Goal: Task Accomplishment & Management: Complete application form

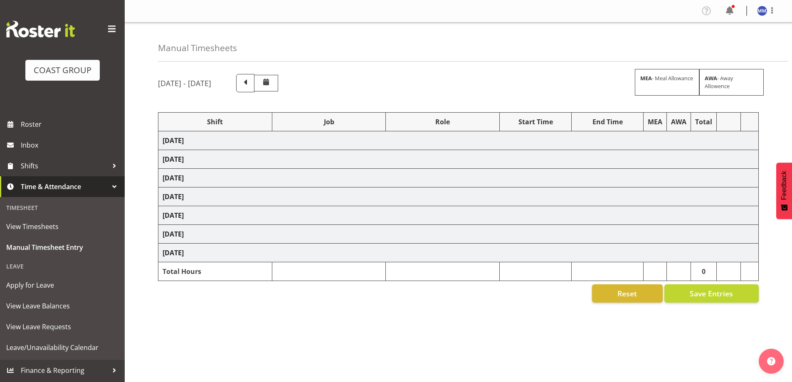
select select "47759"
select select "7032"
select select "47759"
select select "7032"
select select "47759"
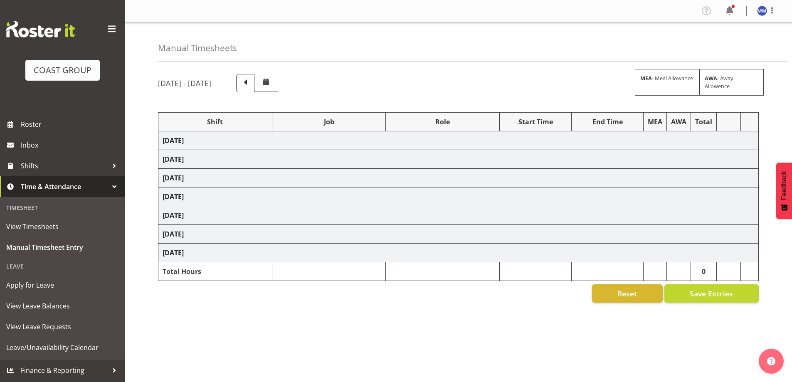
select select "7032"
select select "47759"
select select "7032"
select select "47759"
select select "7032"
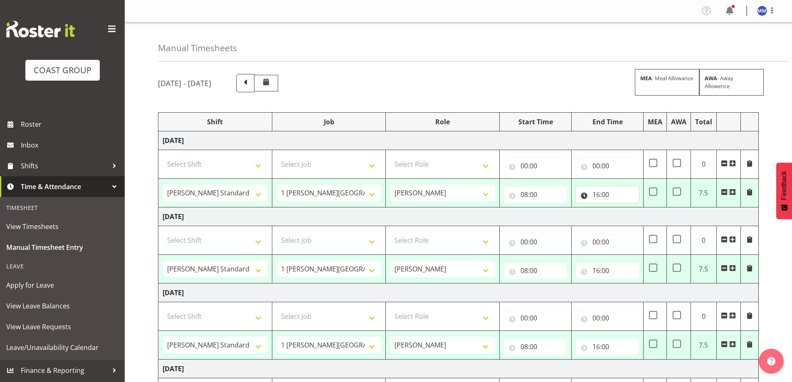
click at [598, 195] on input "16:00" at bounding box center [607, 194] width 63 height 17
click at [634, 218] on select "00 01 02 03 04 05 06 07 08 09 10 11 12 13 14 15 16 17 18 19 20 21 22 23" at bounding box center [632, 216] width 19 height 17
select select "15"
click at [623, 208] on select "00 01 02 03 04 05 06 07 08 09 10 11 12 13 14 15 16 17 18 19 20 21 22 23" at bounding box center [632, 216] width 19 height 17
type input "15:00"
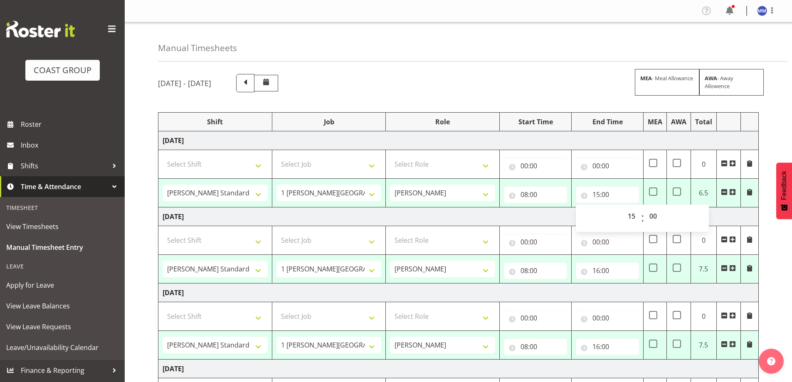
click at [605, 282] on td "16:00 00 01 02 03 04 05 06 07 08 09 10 11 12 13 14 15 16 17 18 19 20 21 22 23 :…" at bounding box center [608, 269] width 72 height 29
click at [603, 265] on input "16:00" at bounding box center [607, 270] width 63 height 17
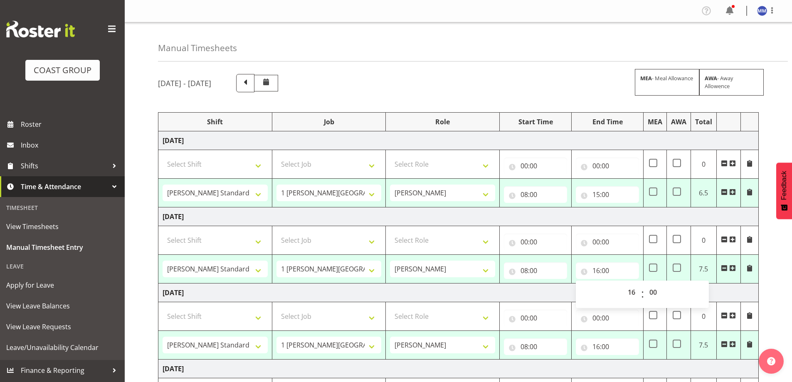
click at [626, 283] on div "00 01 02 03 04 05 06 07 08 09 10 11 12 13 14 15 16 17 18 19 20 21 22 23 : 00 01…" at bounding box center [642, 294] width 133 height 27
click at [628, 287] on select "00 01 02 03 04 05 06 07 08 09 10 11 12 13 14 15 16 17 18 19 20 21 22 23" at bounding box center [632, 292] width 19 height 17
select select "15"
click at [623, 284] on select "00 01 02 03 04 05 06 07 08 09 10 11 12 13 14 15 16 17 18 19 20 21 22 23" at bounding box center [632, 292] width 19 height 17
type input "15:00"
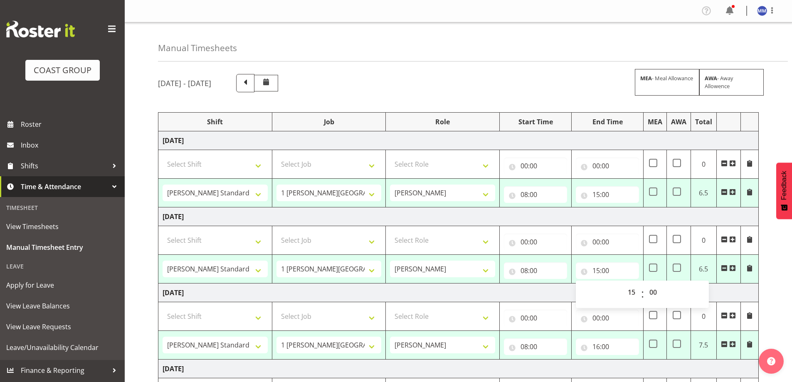
click at [547, 294] on td "[DATE]" at bounding box center [458, 293] width 600 height 19
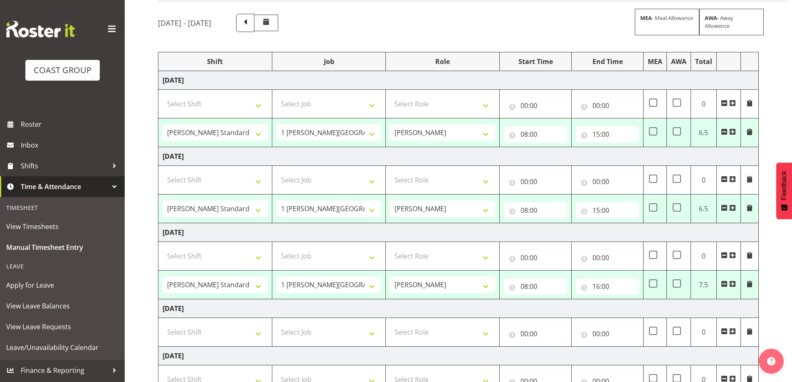
scroll to position [125, 0]
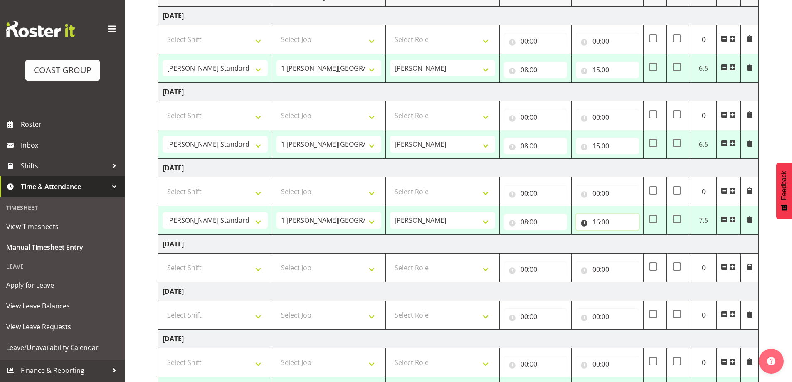
click at [592, 222] on input "16:00" at bounding box center [607, 222] width 63 height 17
click at [635, 244] on select "00 01 02 03 04 05 06 07 08 09 10 11 12 13 14 15 16 17 18 19 20 21 22 23" at bounding box center [632, 243] width 19 height 17
select select "15"
click at [623, 235] on select "00 01 02 03 04 05 06 07 08 09 10 11 12 13 14 15 16 17 18 19 20 21 22 23" at bounding box center [632, 243] width 19 height 17
type input "15:00"
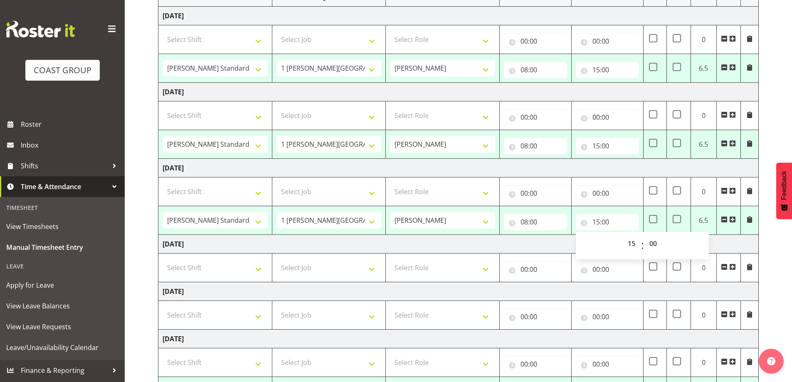
click at [546, 238] on td "[DATE]" at bounding box center [458, 244] width 600 height 19
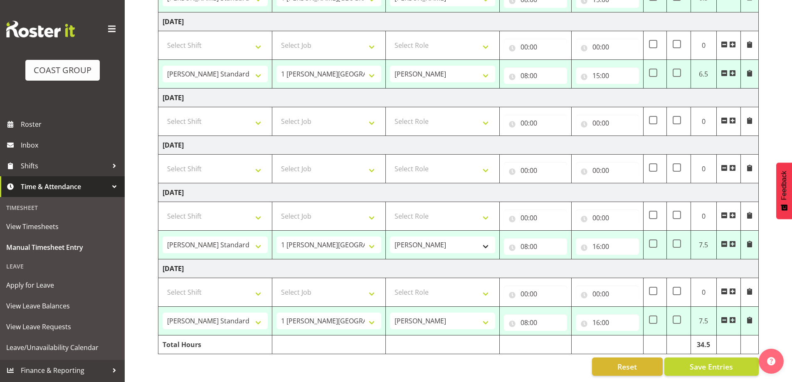
scroll to position [153, 0]
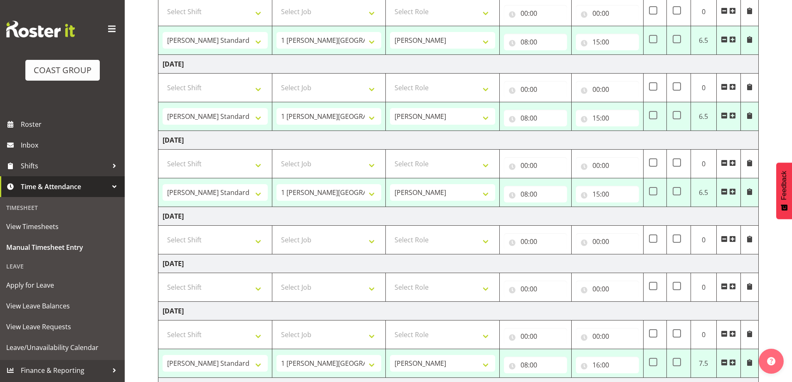
click at [723, 119] on span at bounding box center [724, 115] width 7 height 7
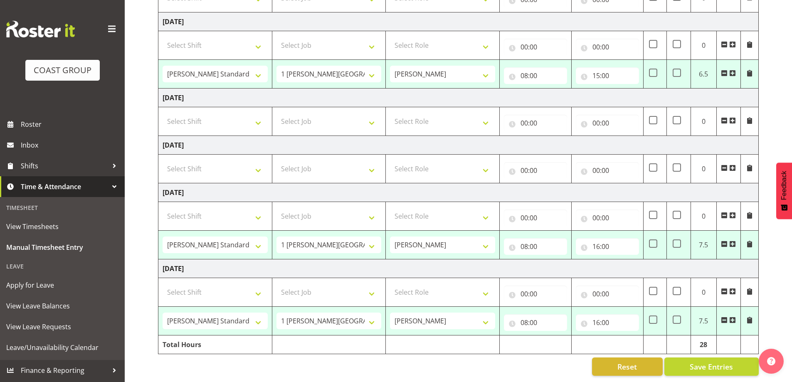
scroll to position [249, 0]
click at [696, 361] on span "Save Entries" at bounding box center [711, 366] width 43 height 11
select select "47759"
select select "7032"
type input "08:00"
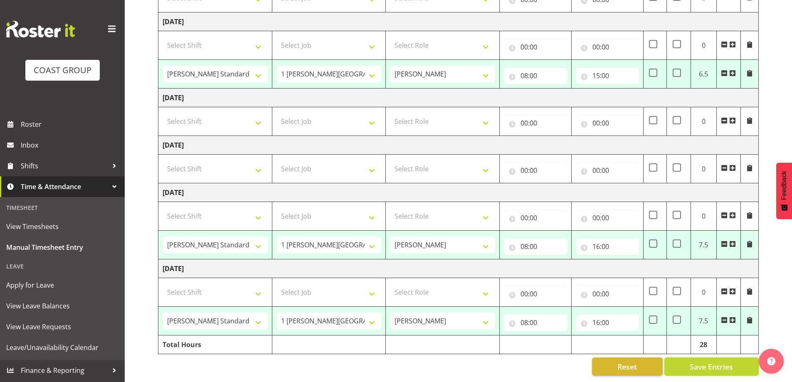
type input "15:00"
select select "47759"
select select "7032"
type input "08:00"
type input "15:00"
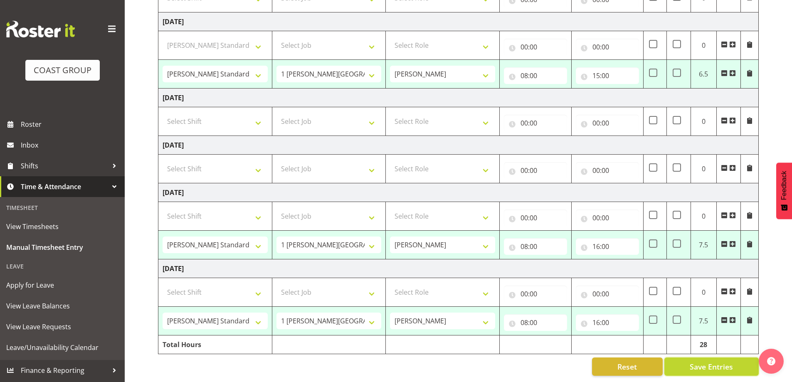
select select "47759"
select select "7032"
type input "08:00"
type input "16:00"
select select "47759"
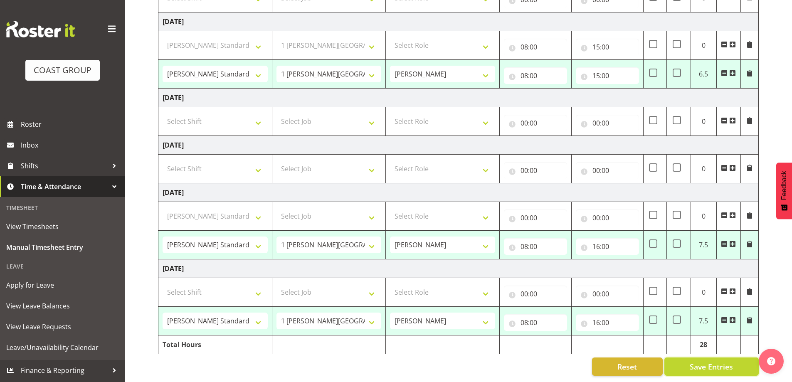
select select "7032"
type input "08:00"
type input "16:00"
select select "47759"
select select "7032"
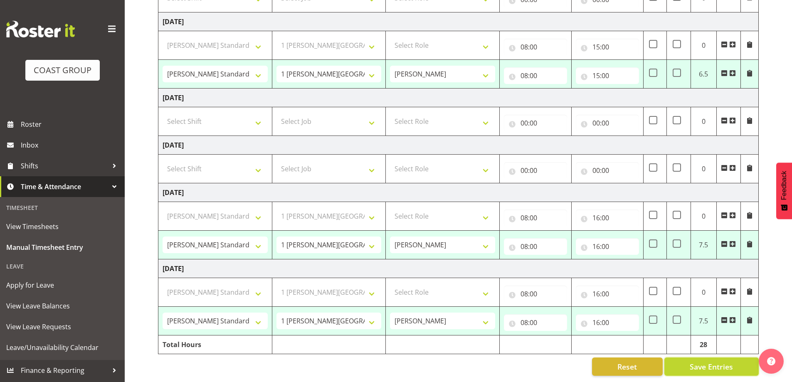
select select "47759"
select select "7032"
select select "47759"
select select "7032"
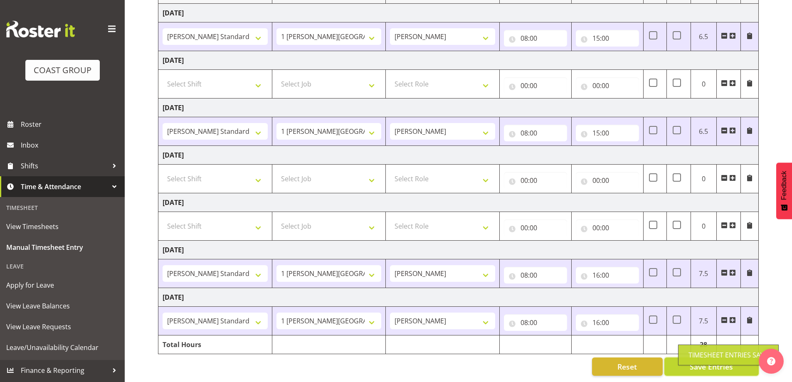
scroll to position [134, 0]
click at [148, 78] on div "Manual Timesheets [DATE] - [DATE] MEA - Meal Allowance AWA - Away Allowence Shi…" at bounding box center [458, 138] width 667 height 487
